Goal: Information Seeking & Learning: Learn about a topic

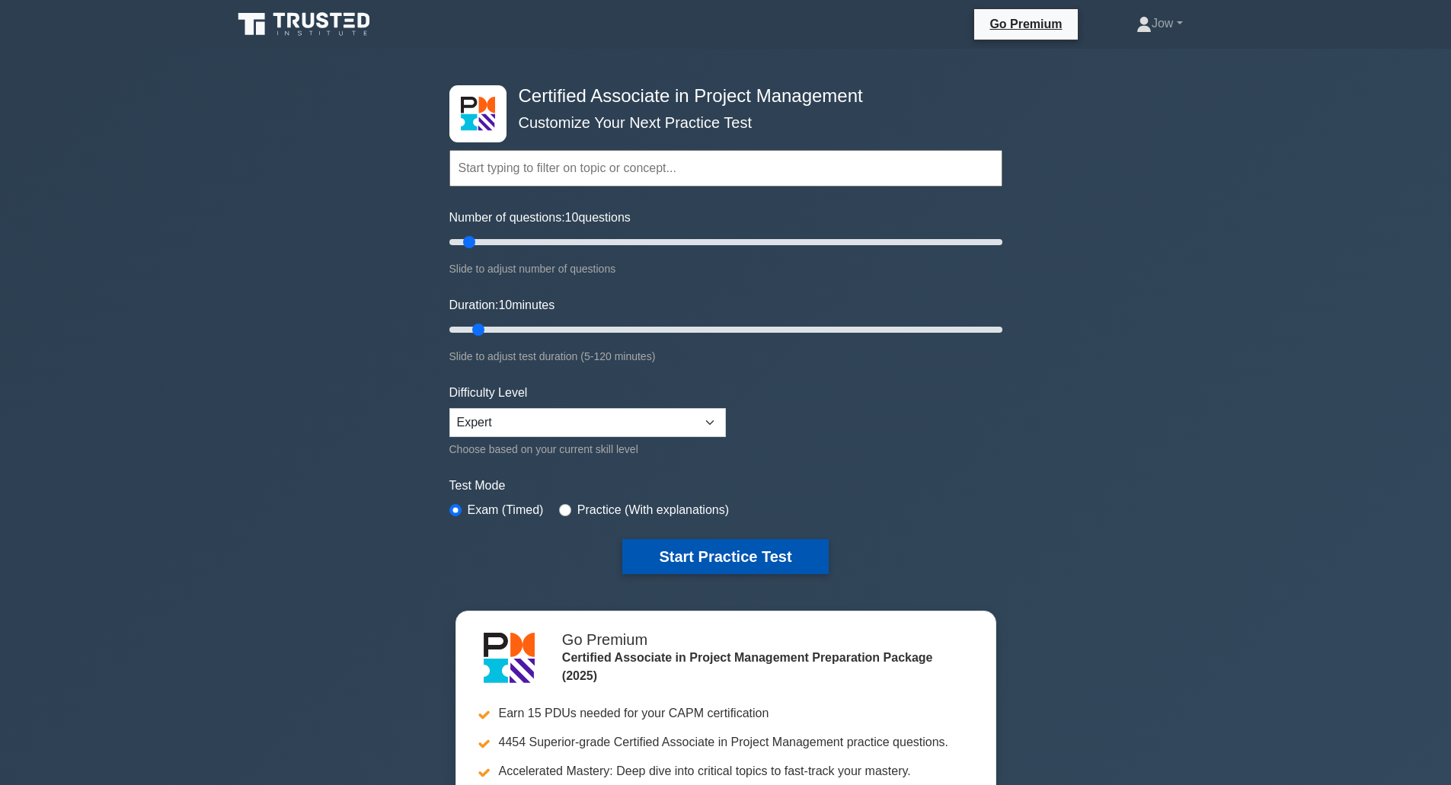
click at [721, 559] on button "Start Practice Test" at bounding box center [725, 556] width 206 height 35
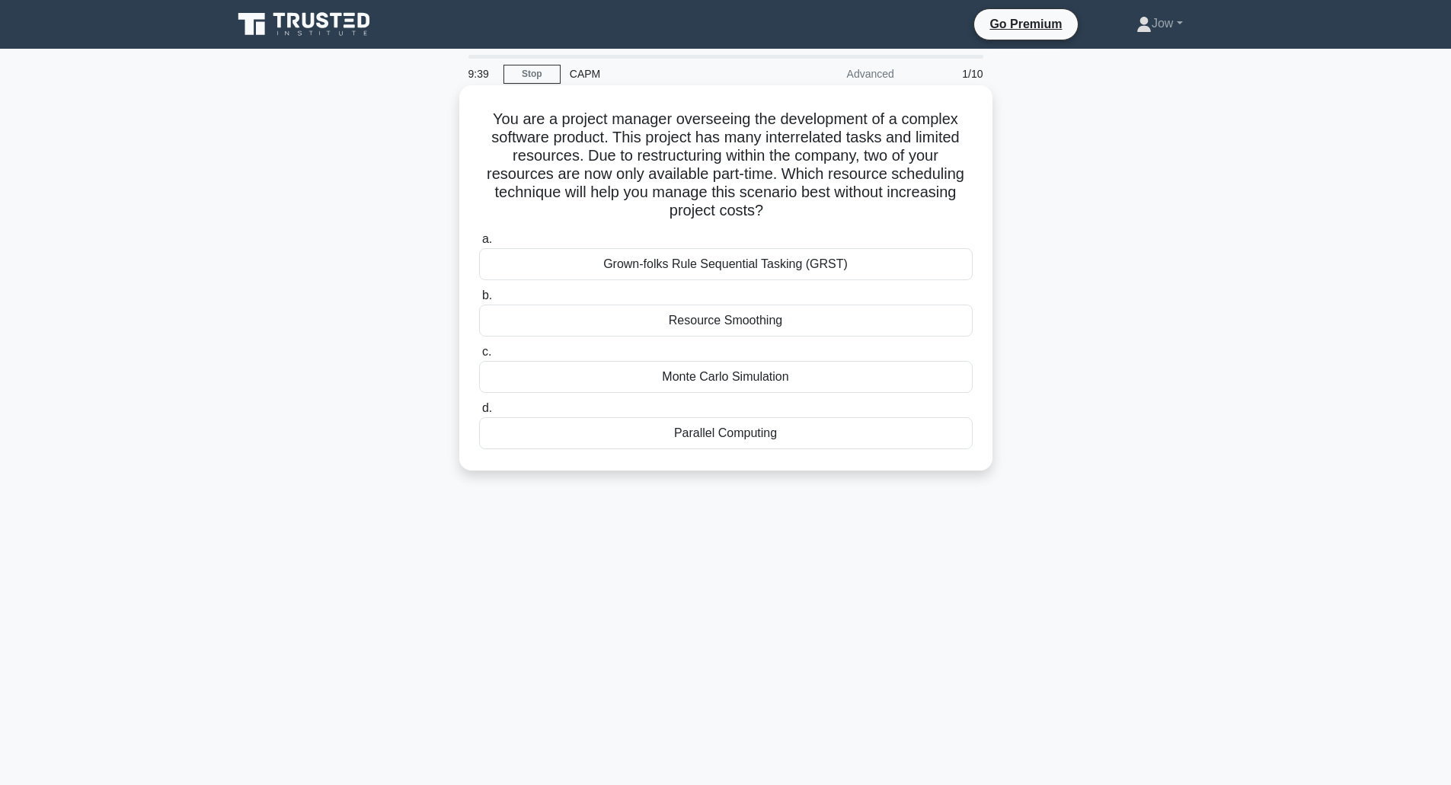
click at [618, 320] on div "Resource Smoothing" at bounding box center [726, 321] width 494 height 32
click at [479, 301] on input "b. Resource Smoothing" at bounding box center [479, 296] width 0 height 10
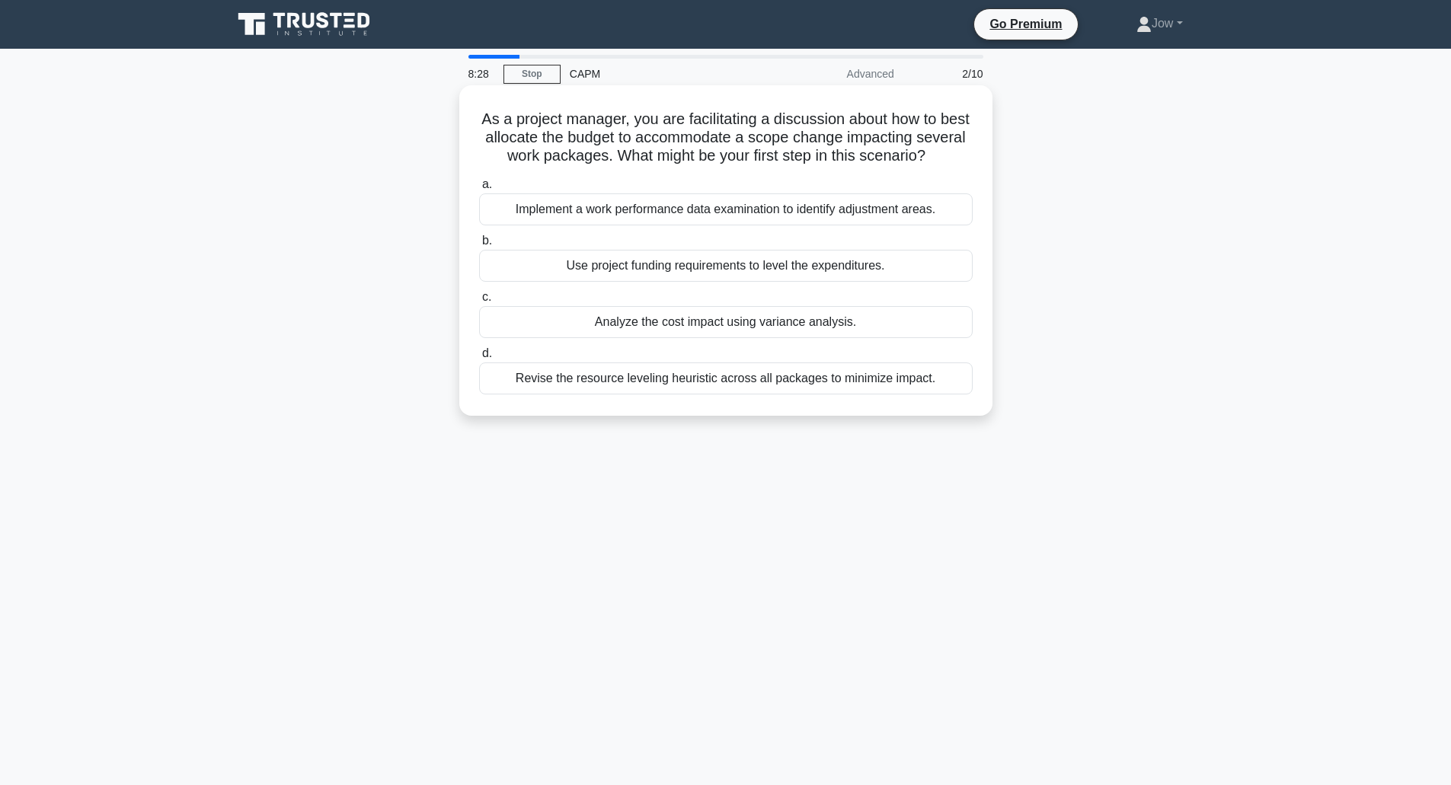
click at [574, 336] on div "Analyze the cost impact using variance analysis." at bounding box center [726, 322] width 494 height 32
click at [479, 302] on input "c. Analyze the cost impact using variance analysis." at bounding box center [479, 298] width 0 height 10
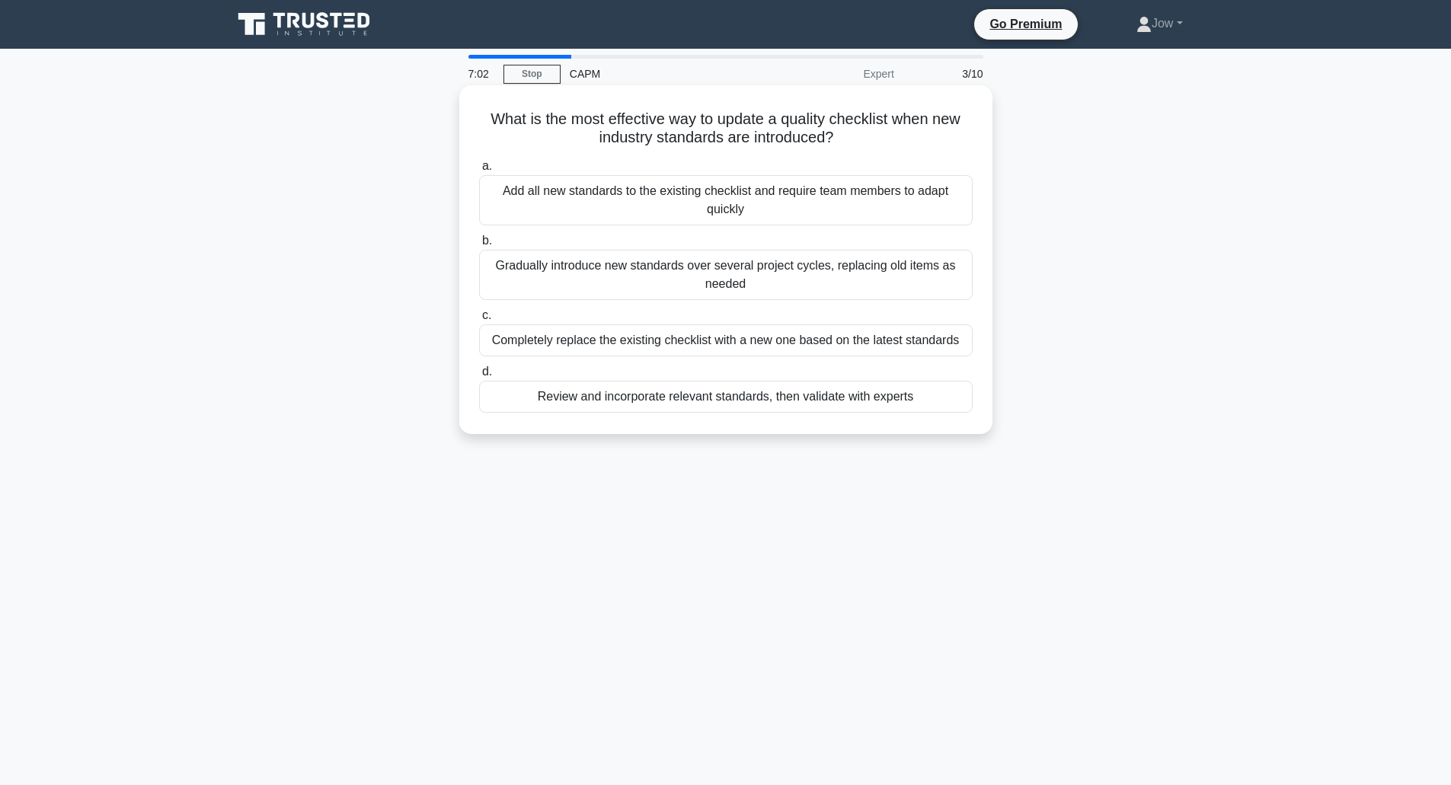
click at [673, 347] on div "Completely replace the existing checklist with a new one based on the latest st…" at bounding box center [726, 341] width 494 height 32
click at [479, 321] on input "c. Completely replace the existing checklist with a new one based on the latest…" at bounding box center [479, 316] width 0 height 10
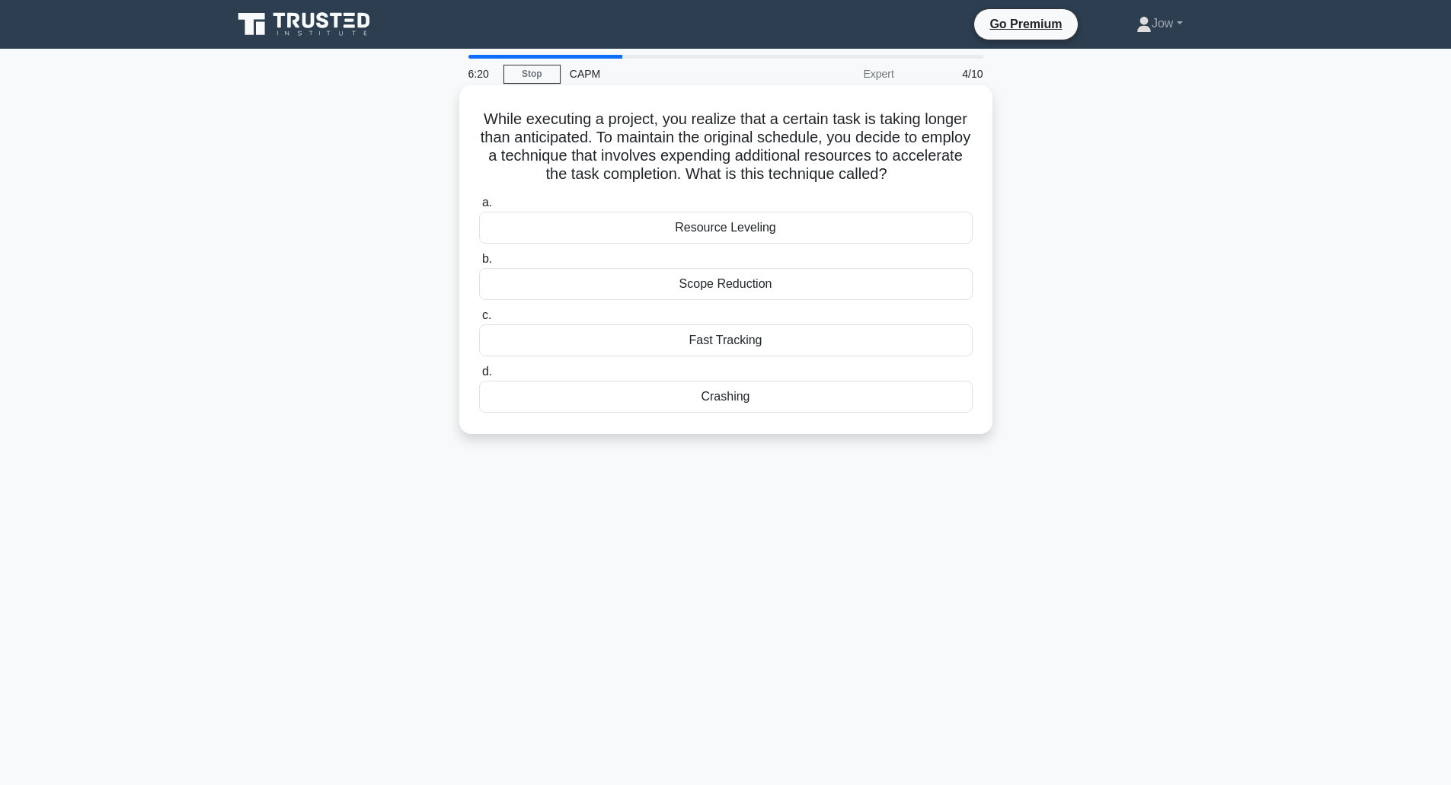
click at [789, 341] on div "Fast Tracking" at bounding box center [726, 341] width 494 height 32
click at [479, 321] on input "c. Fast Tracking" at bounding box center [479, 316] width 0 height 10
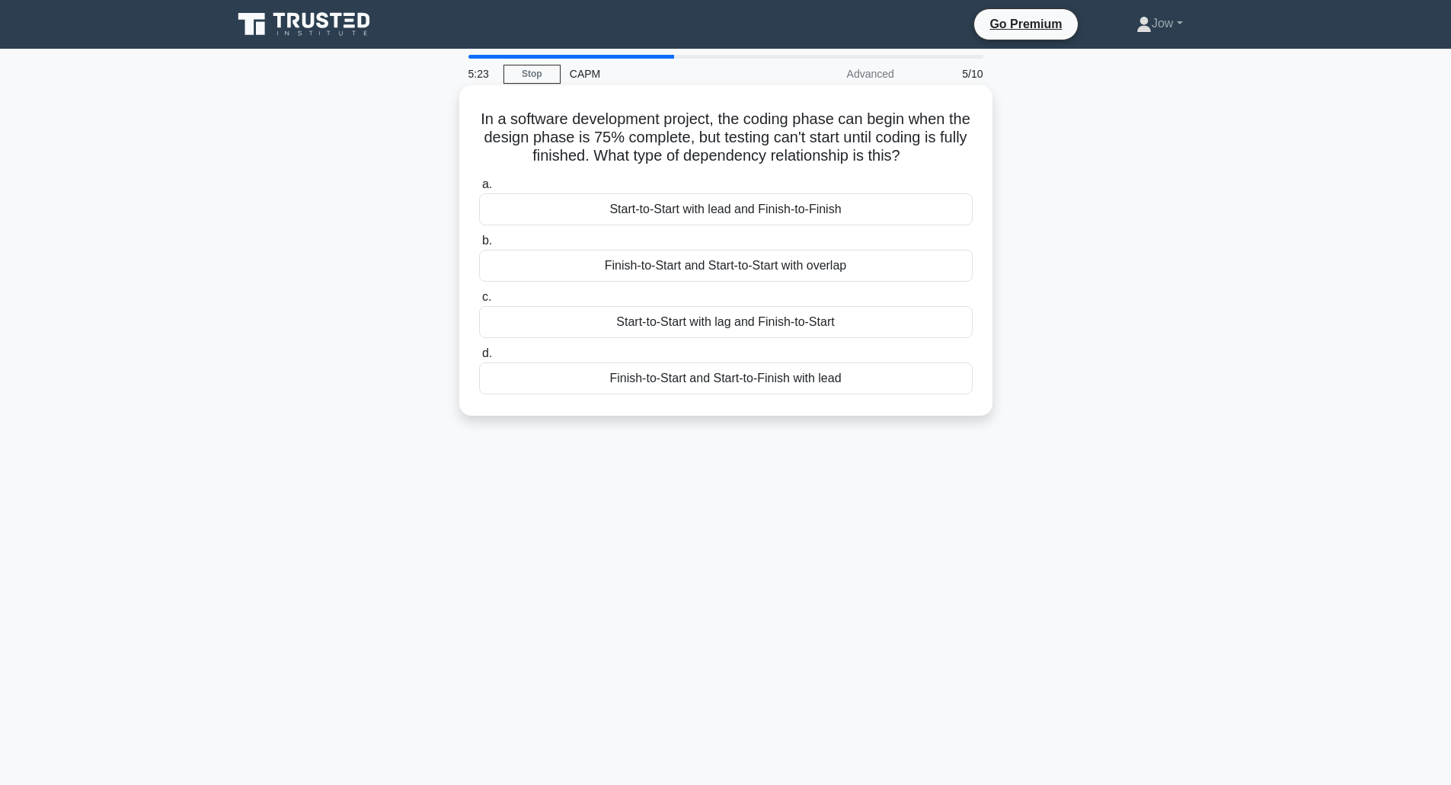
click at [579, 206] on div "Start-to-Start with lead and Finish-to-Finish" at bounding box center [726, 210] width 494 height 32
click at [479, 190] on input "a. Start-to-Start with lead and Finish-to-Finish" at bounding box center [479, 185] width 0 height 10
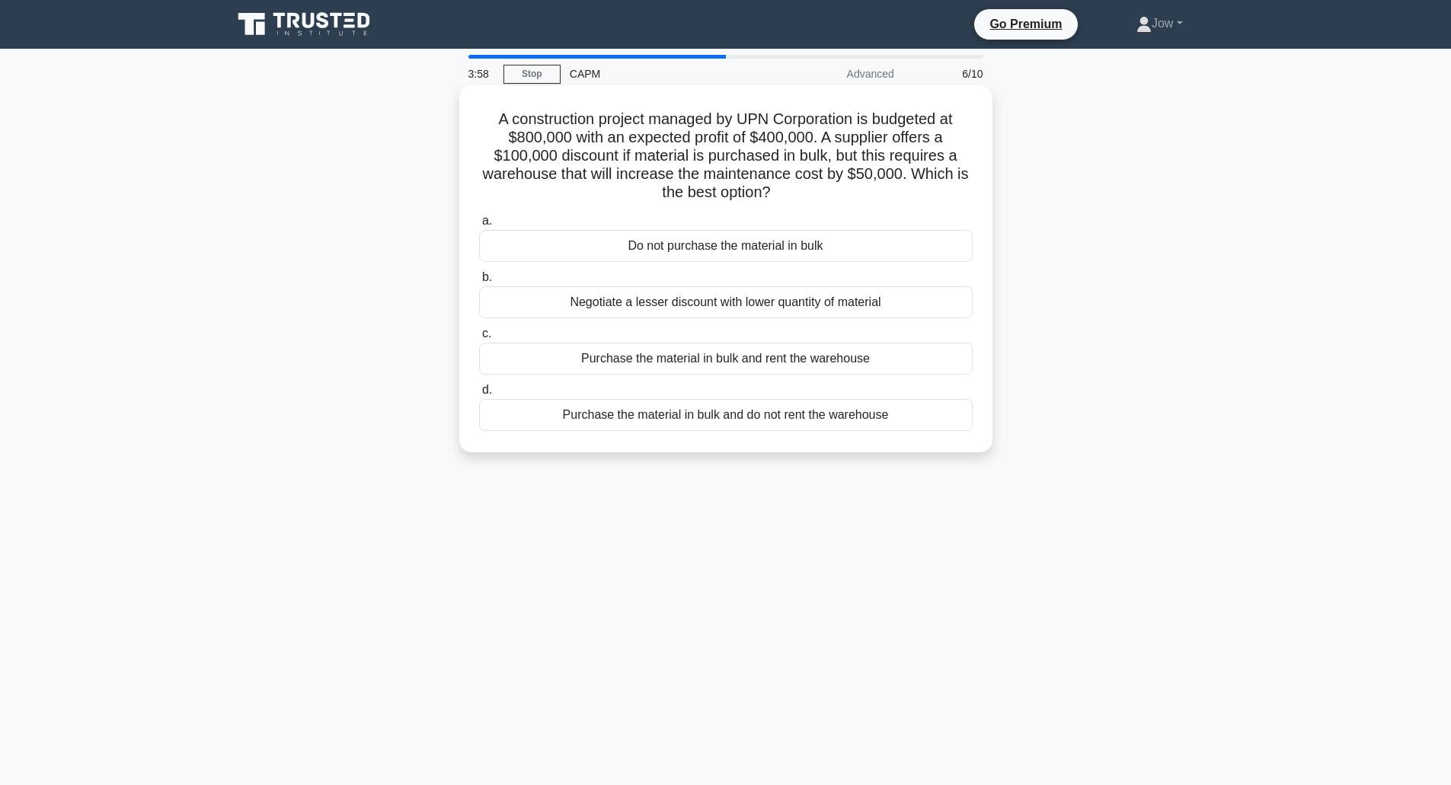
click at [753, 360] on div "Purchase the material in bulk and rent the warehouse" at bounding box center [726, 359] width 494 height 32
click at [479, 339] on input "c. Purchase the material in bulk and rent the warehouse" at bounding box center [479, 334] width 0 height 10
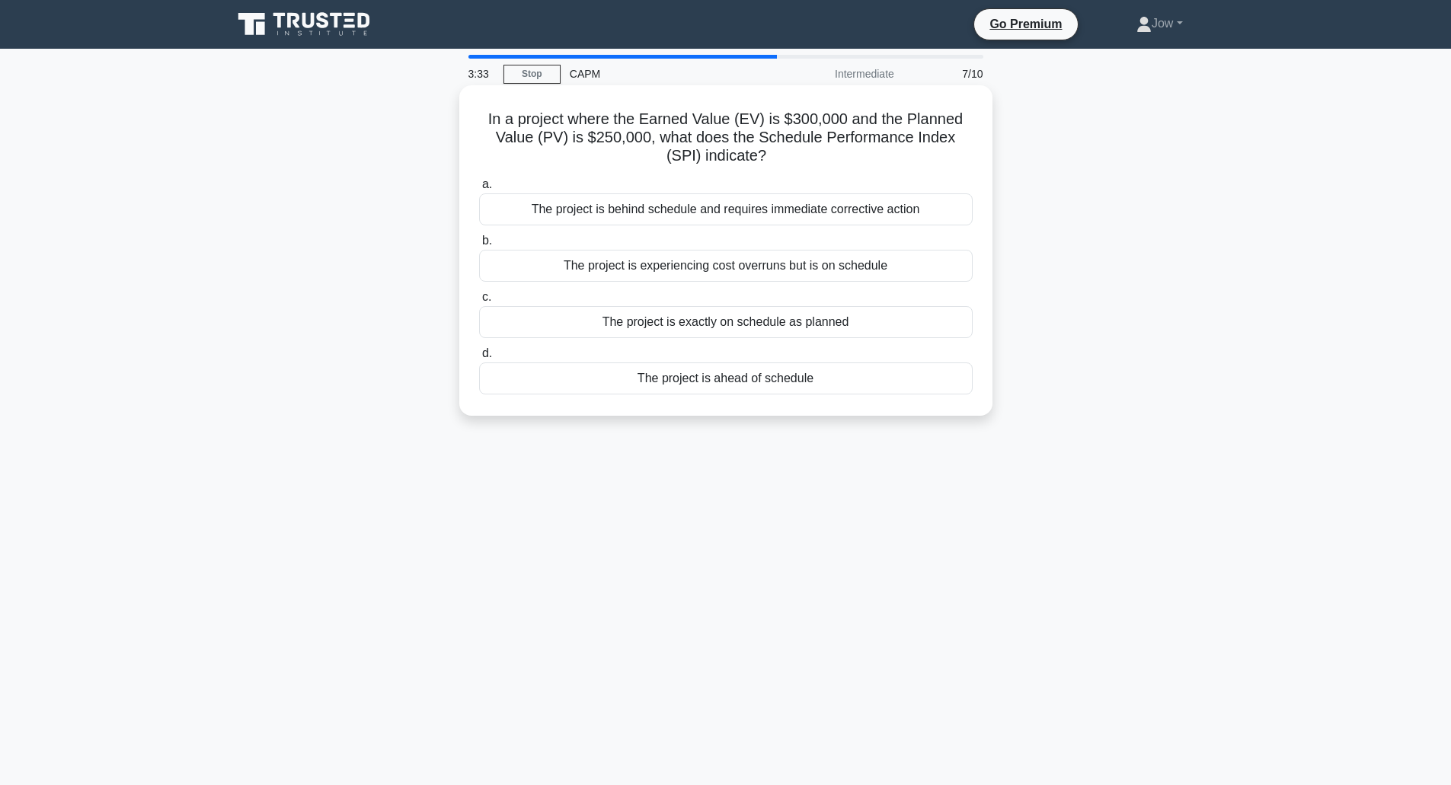
click at [731, 377] on div "The project is ahead of schedule" at bounding box center [726, 379] width 494 height 32
click at [479, 359] on input "d. The project is ahead of schedule" at bounding box center [479, 354] width 0 height 10
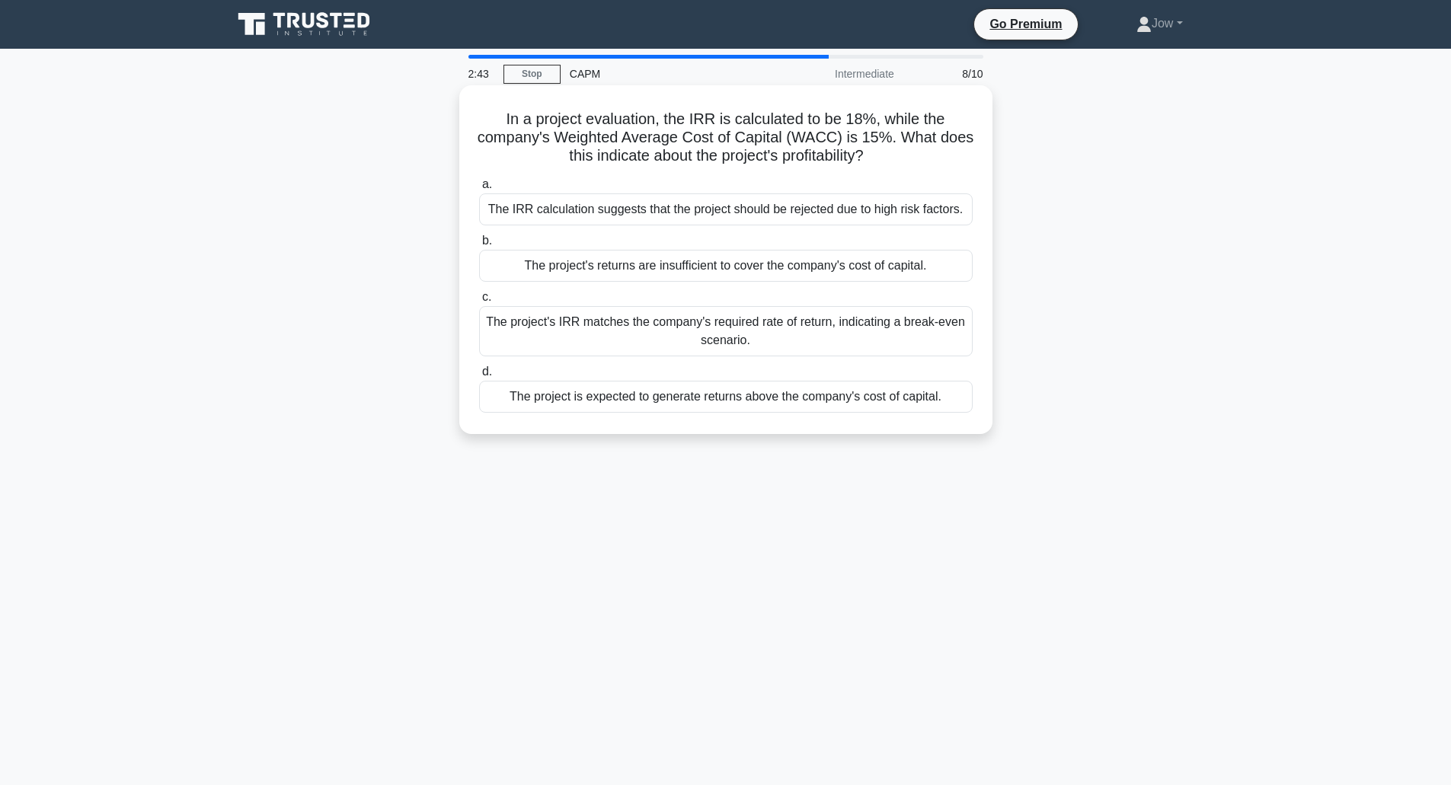
click at [705, 397] on div "The project is expected to generate returns above the company's cost of capital." at bounding box center [726, 397] width 494 height 32
click at [479, 377] on input "d. The project is expected to generate returns above the company's cost of capi…" at bounding box center [479, 372] width 0 height 10
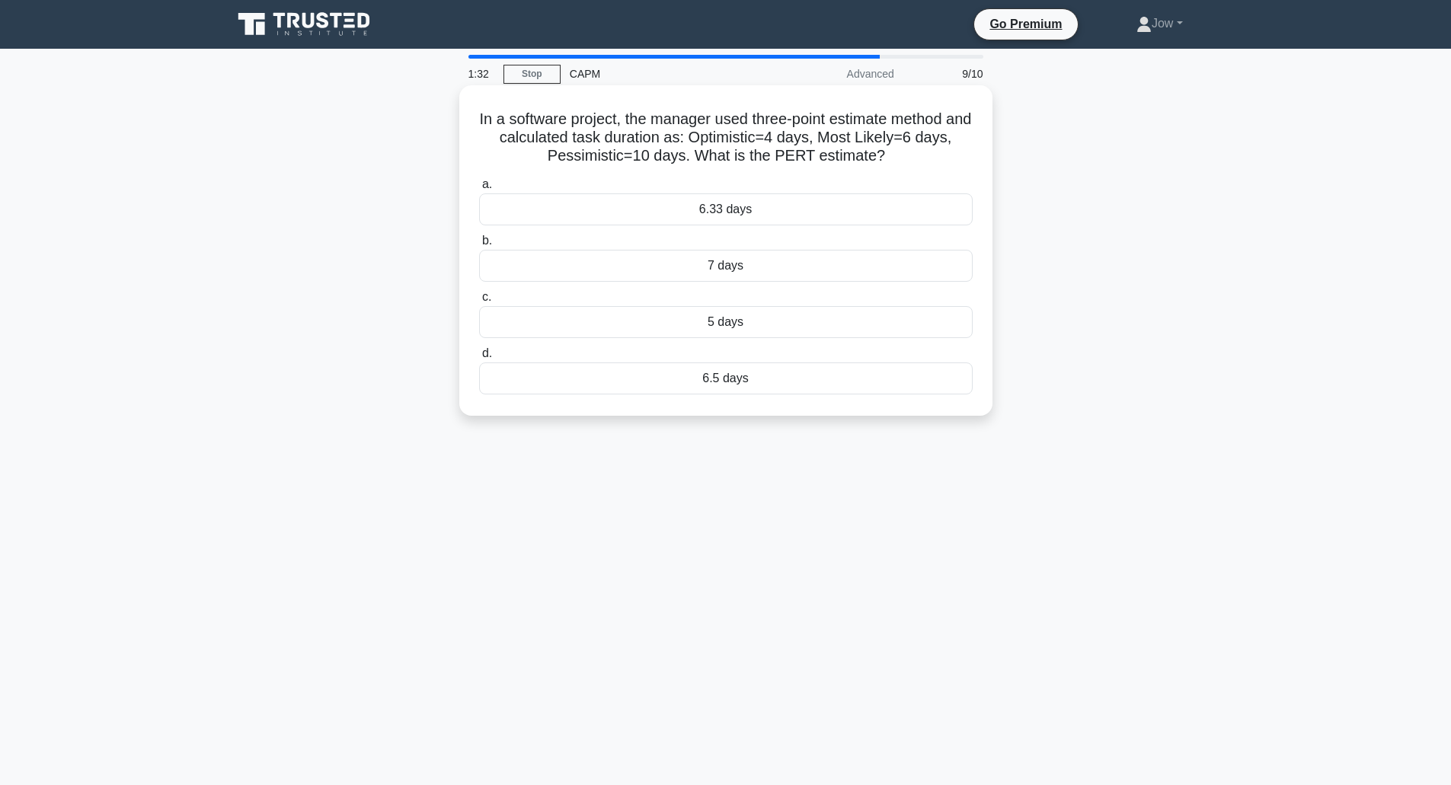
click at [807, 216] on div "6.33 days" at bounding box center [726, 210] width 494 height 32
click at [479, 190] on input "a. 6.33 days" at bounding box center [479, 185] width 0 height 10
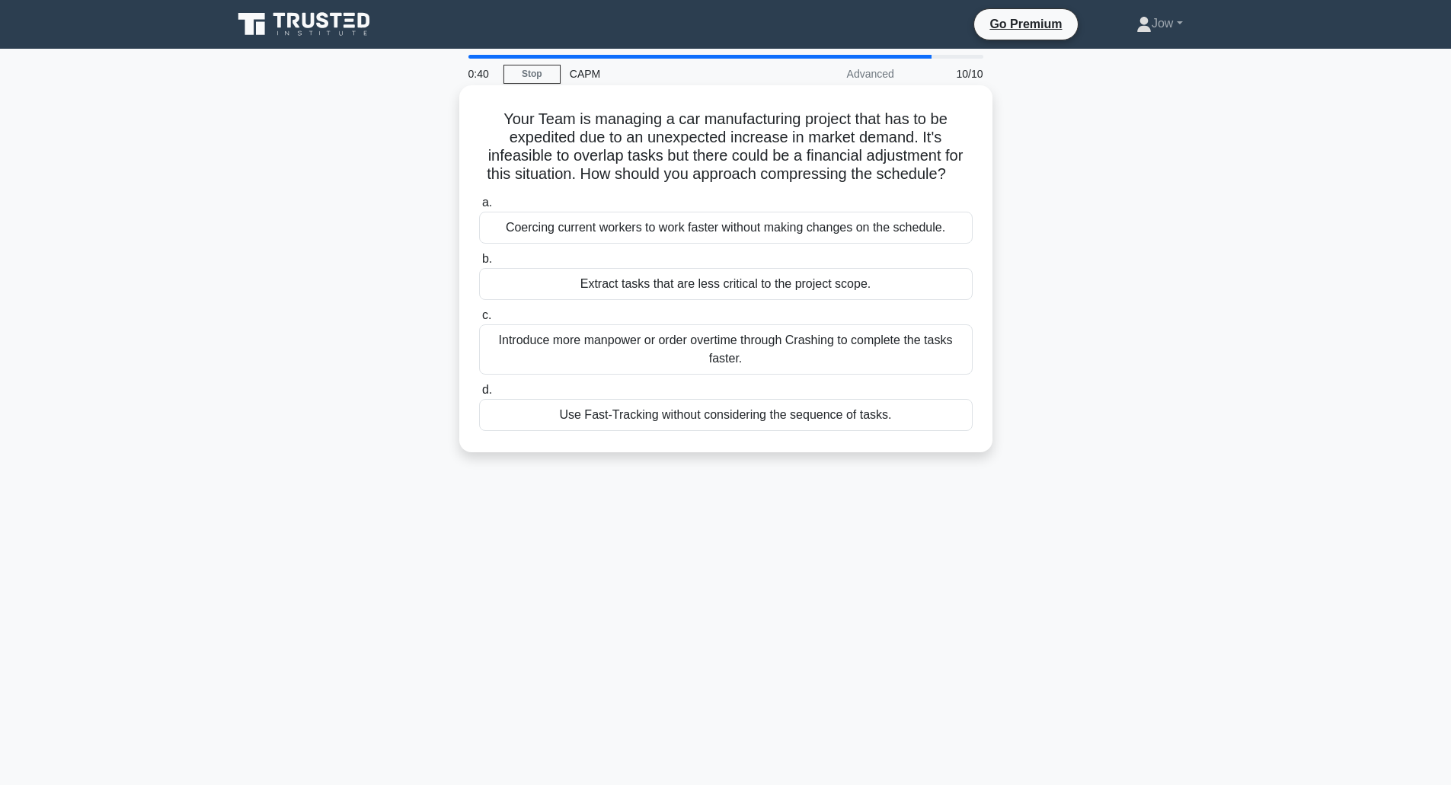
click at [649, 351] on div "Introduce more manpower or order overtime through Crashing to complete the task…" at bounding box center [726, 350] width 494 height 50
click at [479, 321] on input "c. Introduce more manpower or order overtime through Crashing to complete the t…" at bounding box center [479, 316] width 0 height 10
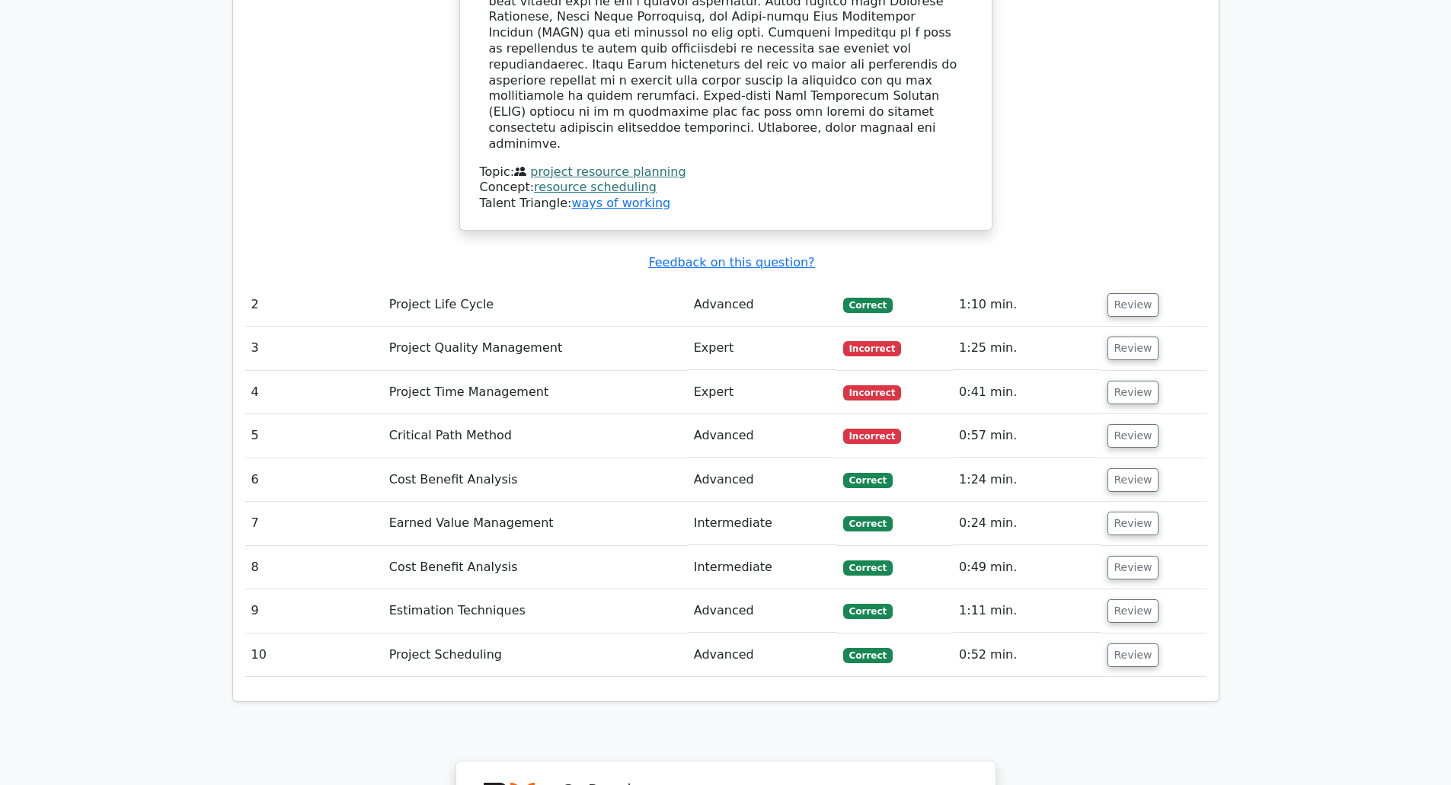
scroll to position [1905, 0]
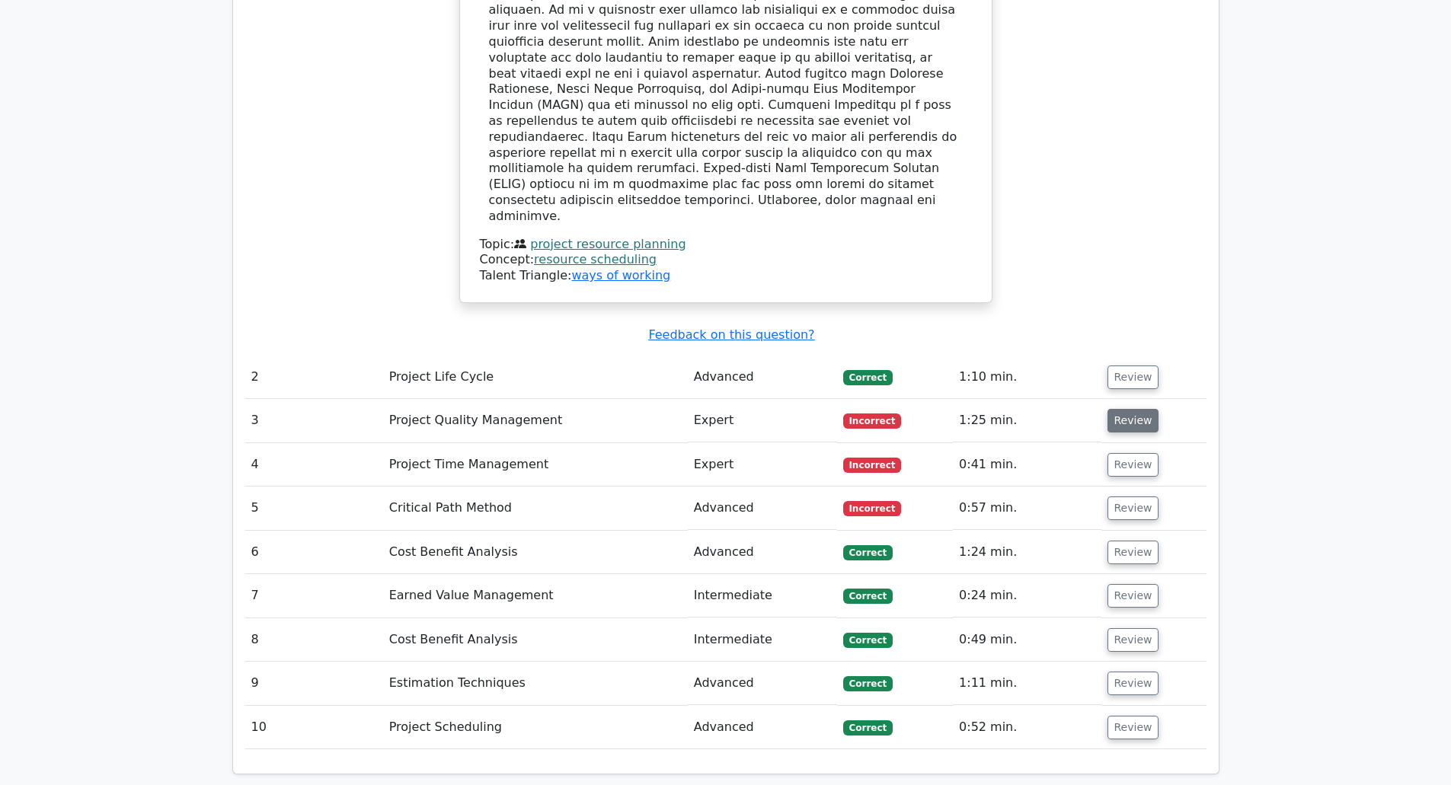
click at [1137, 409] on button "Review" at bounding box center [1134, 421] width 52 height 24
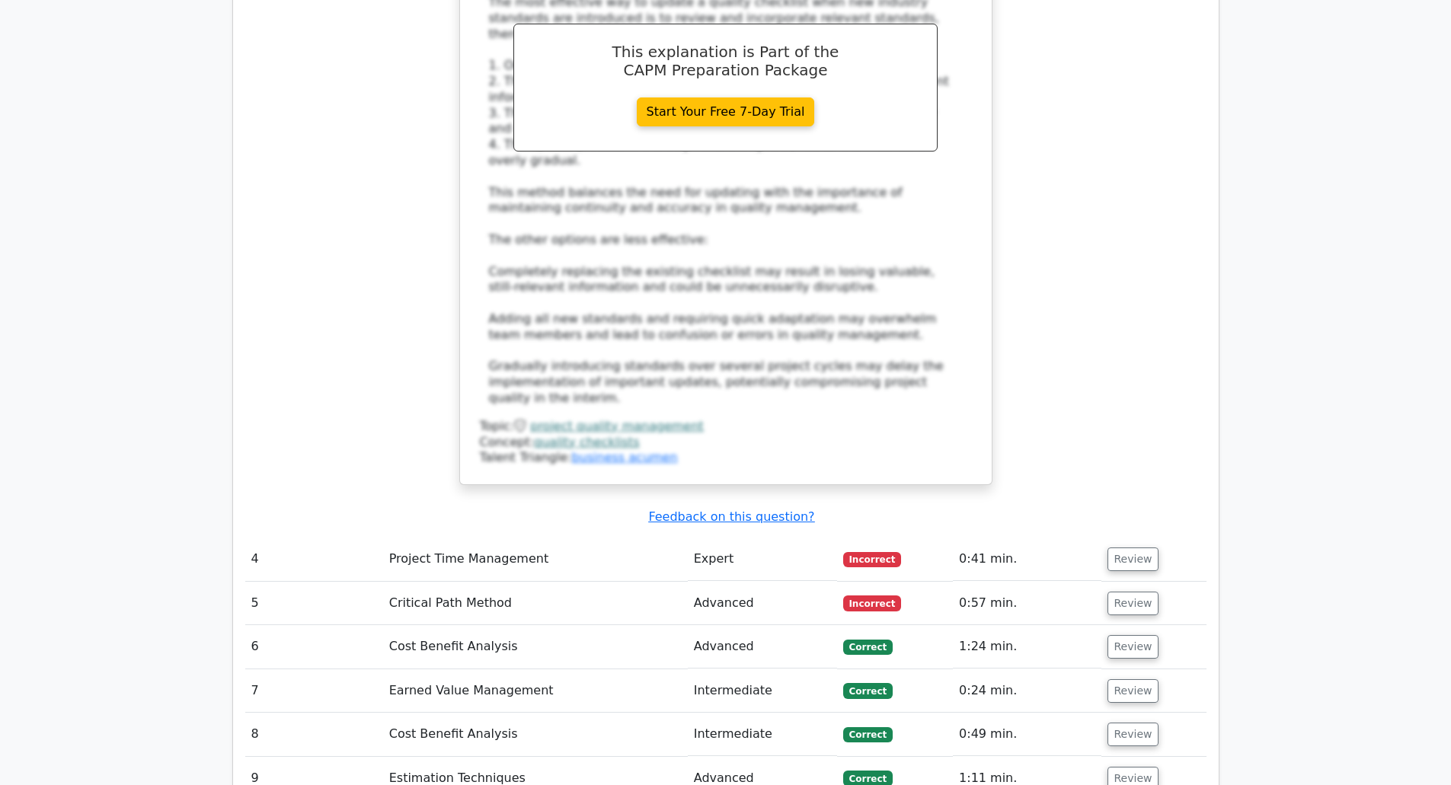
scroll to position [2819, 0]
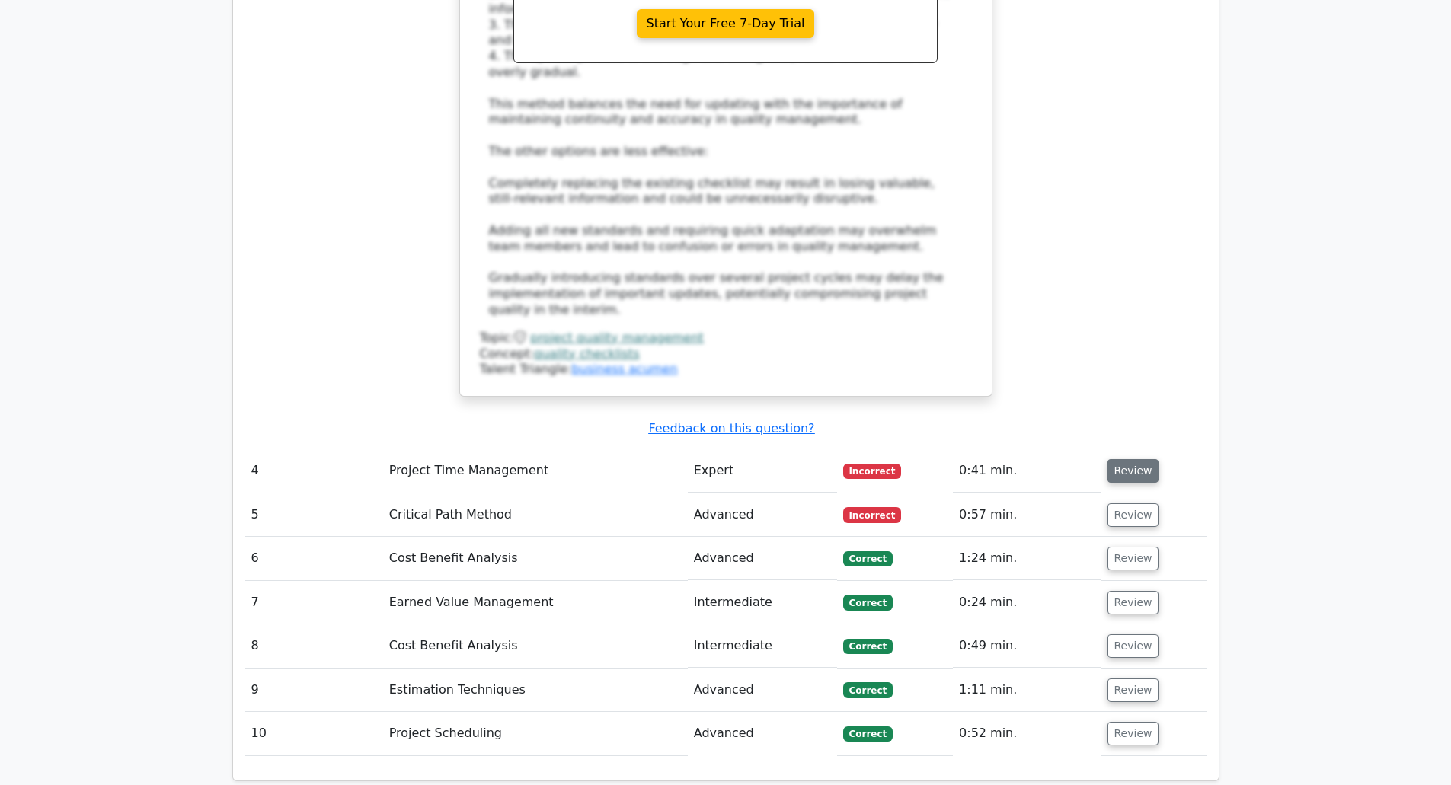
click at [1132, 459] on button "Review" at bounding box center [1134, 471] width 52 height 24
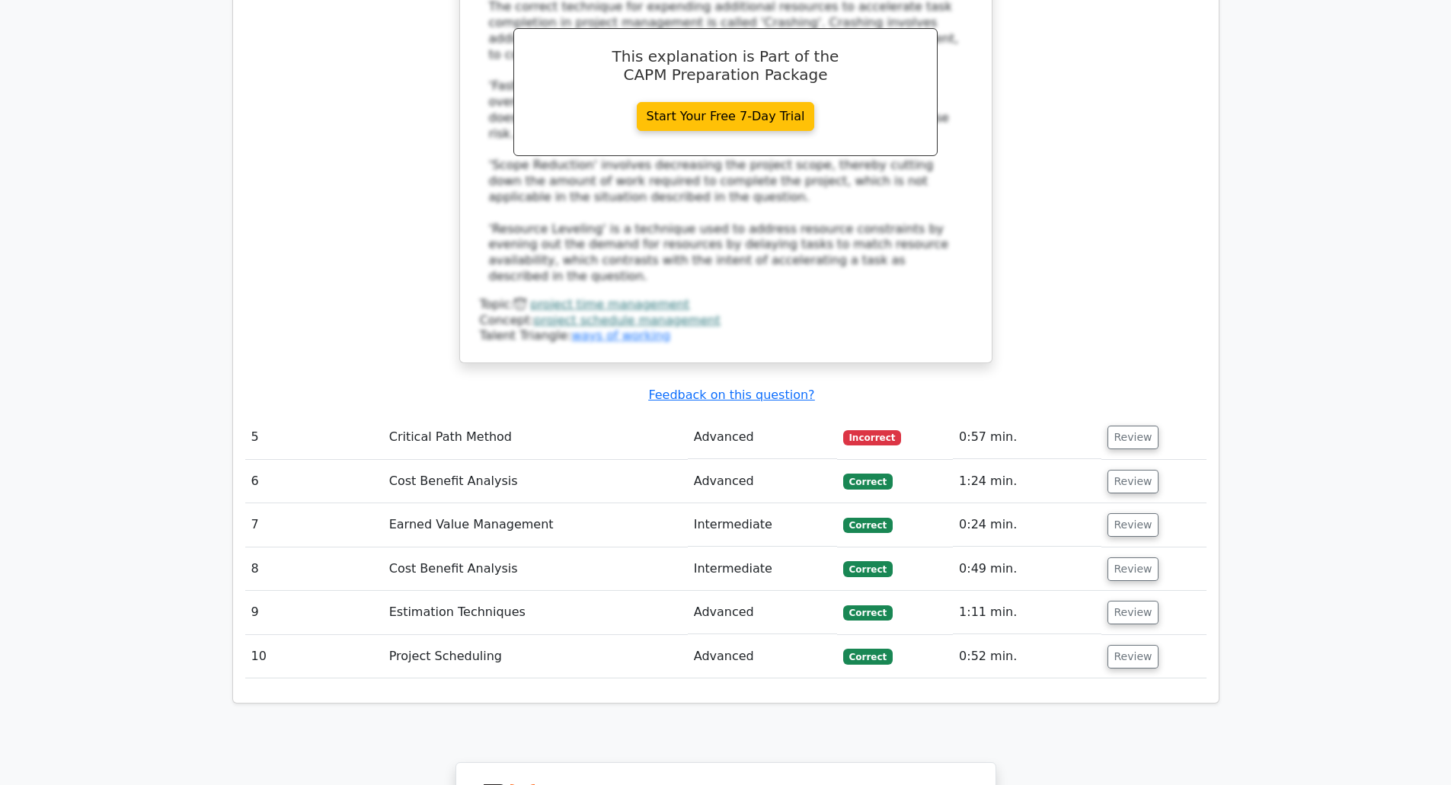
scroll to position [3733, 0]
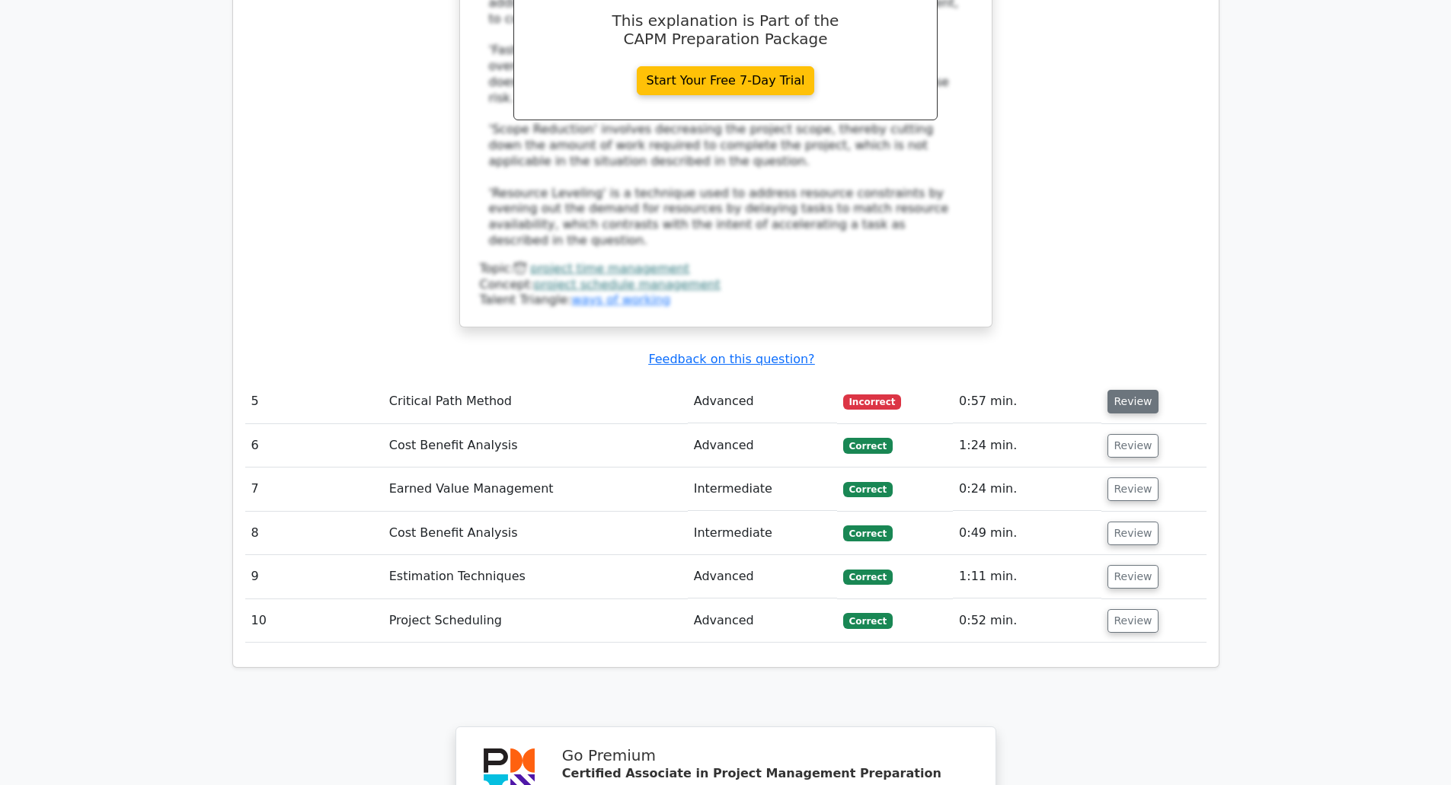
click at [1130, 390] on button "Review" at bounding box center [1134, 402] width 52 height 24
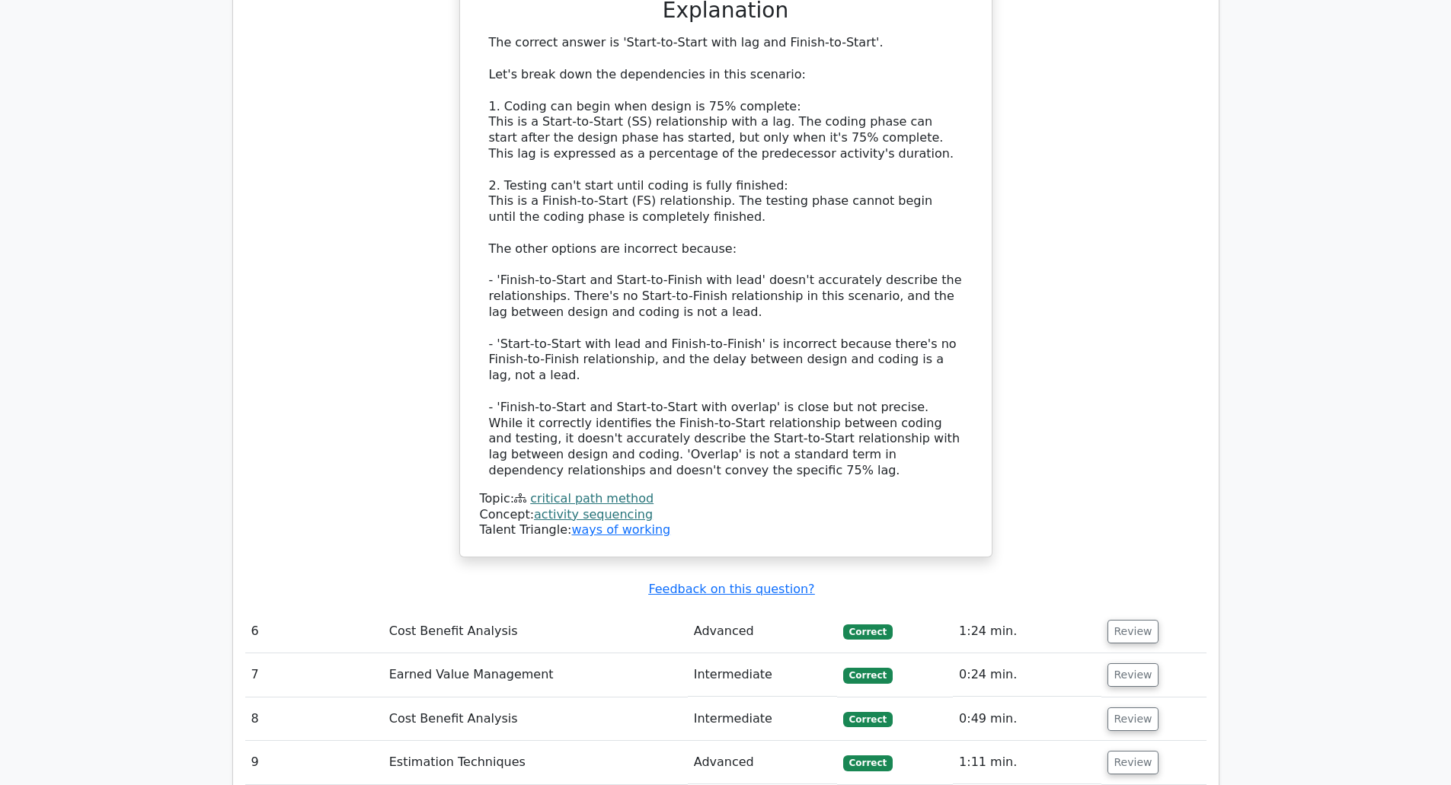
scroll to position [4495, 0]
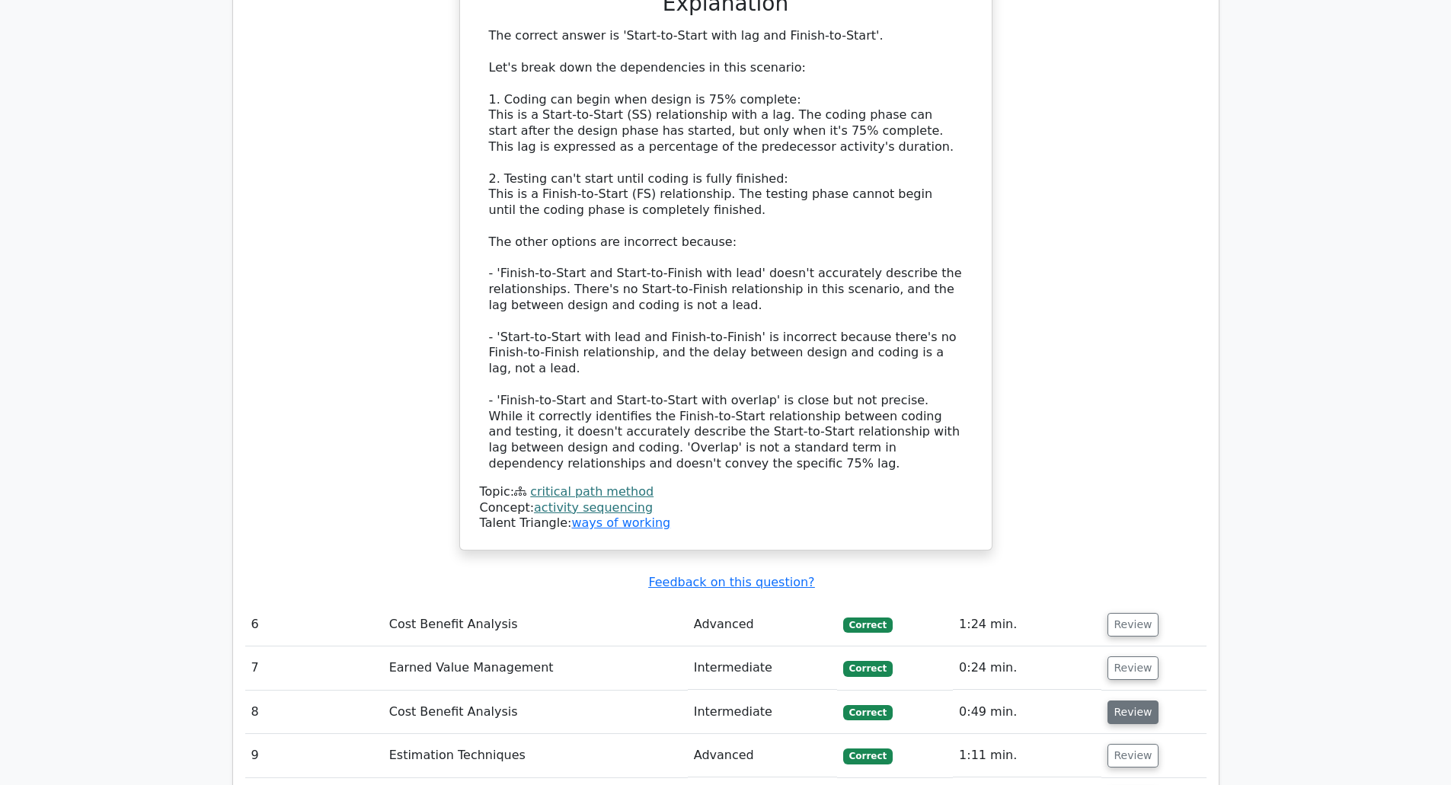
click at [1134, 701] on button "Review" at bounding box center [1134, 713] width 52 height 24
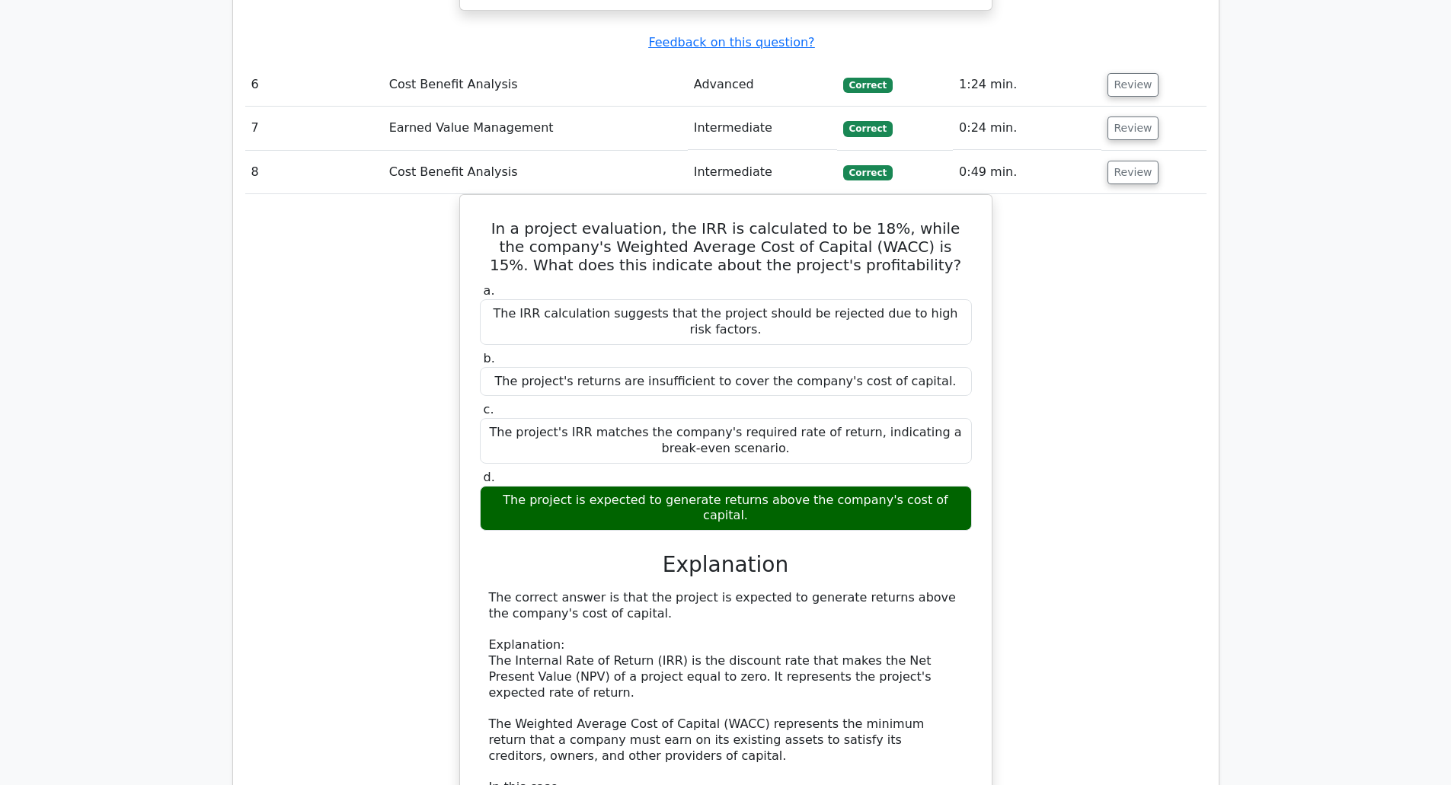
scroll to position [4859, 0]
